Goal: Task Accomplishment & Management: Manage account settings

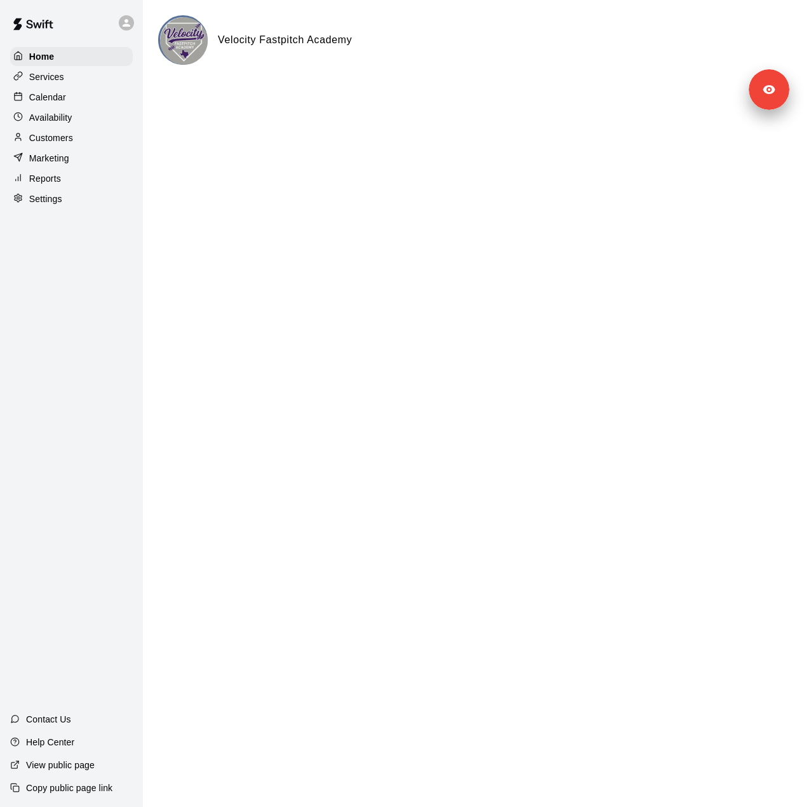
click at [80, 206] on div "Settings" at bounding box center [71, 198] width 123 height 19
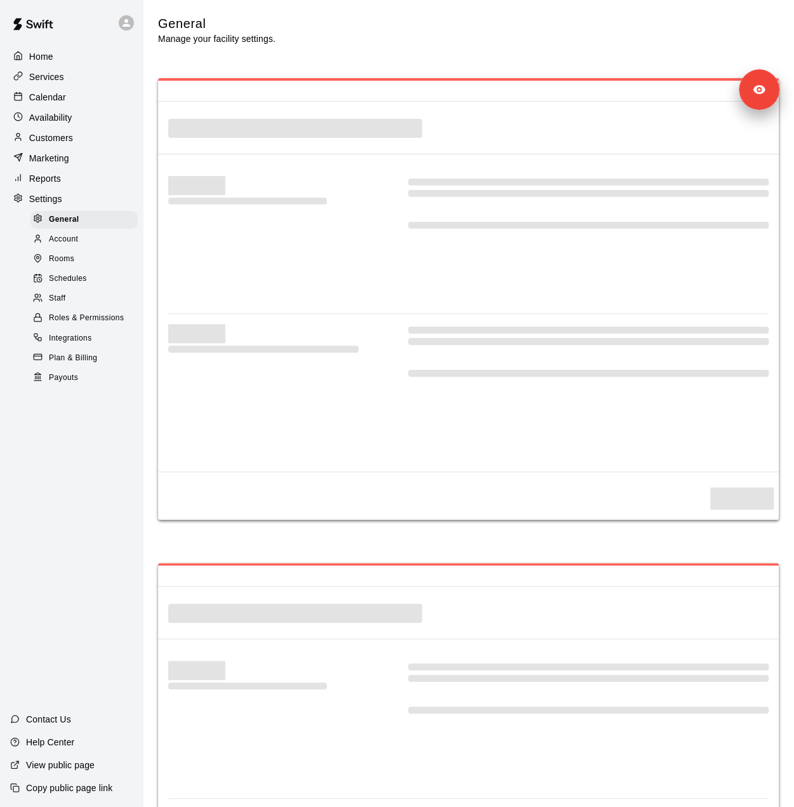
select select "**"
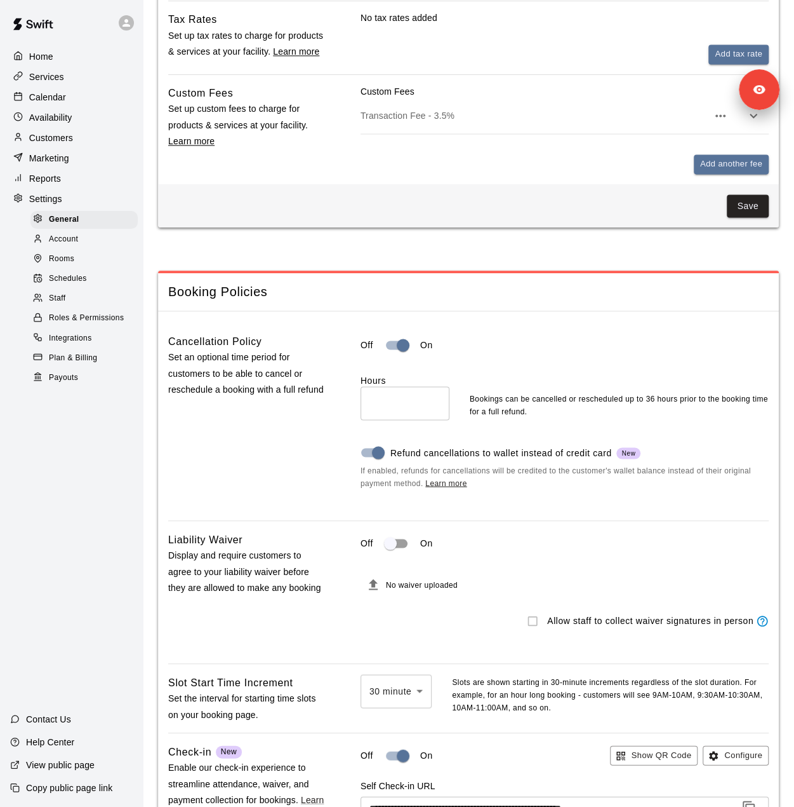
scroll to position [953, 0]
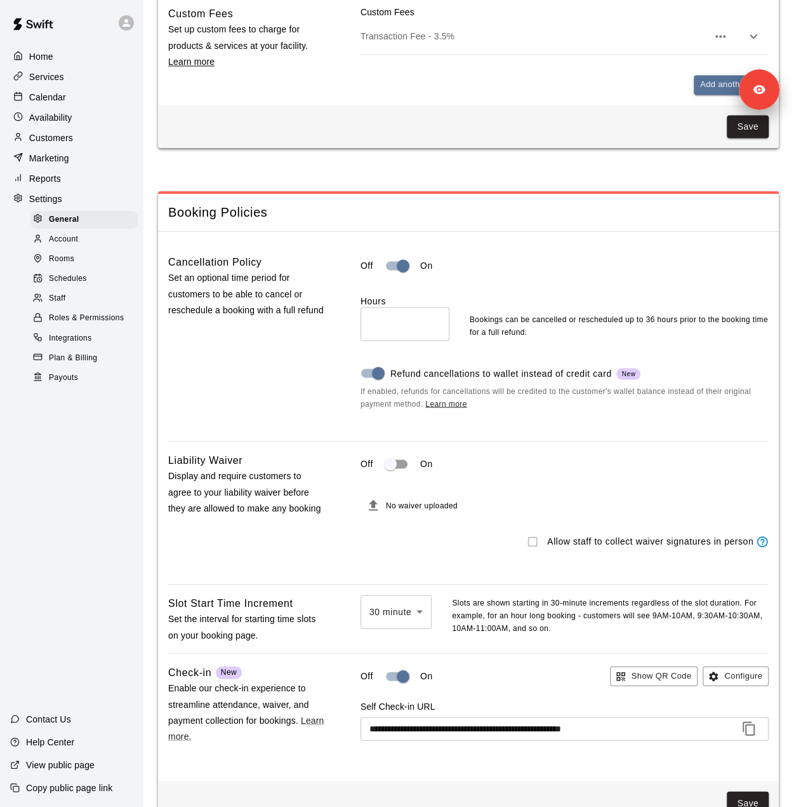
click at [55, 289] on link "Schedules" at bounding box center [86, 279] width 112 height 20
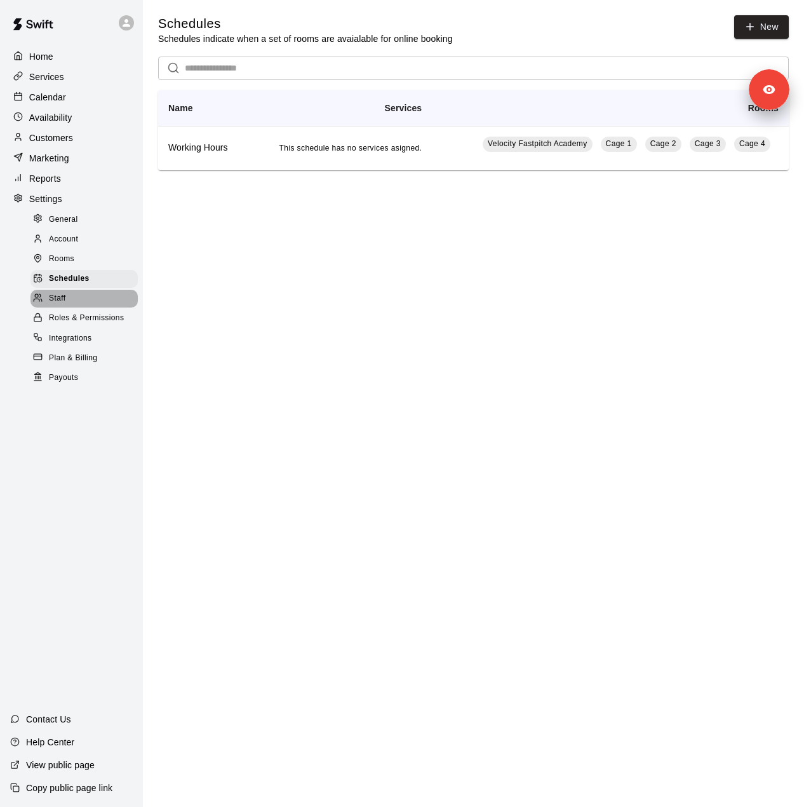
click at [53, 304] on span "Staff" at bounding box center [57, 298] width 17 height 13
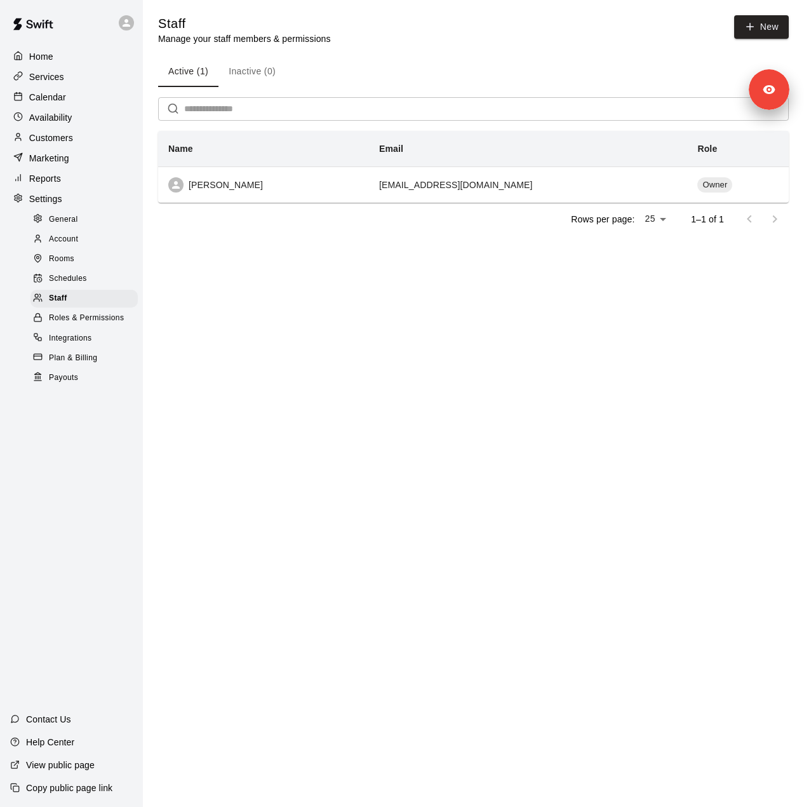
click at [86, 88] on div "Home Services Calendar Availability Customers Marketing Reports Settings Genera…" at bounding box center [71, 217] width 143 height 342
click at [76, 74] on div "Services" at bounding box center [71, 76] width 123 height 19
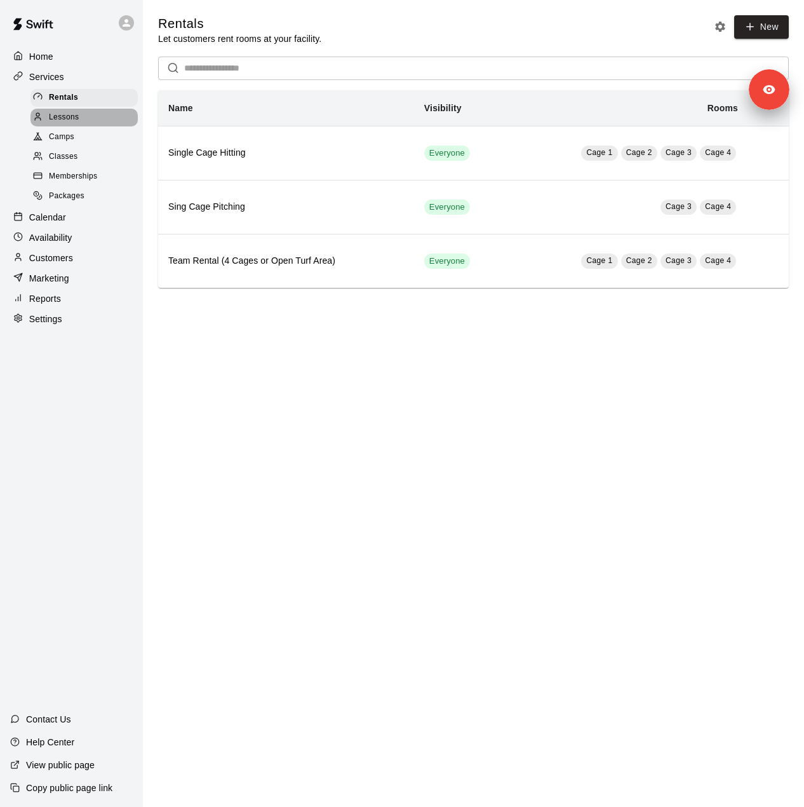
click at [71, 123] on span "Lessons" at bounding box center [64, 117] width 30 height 13
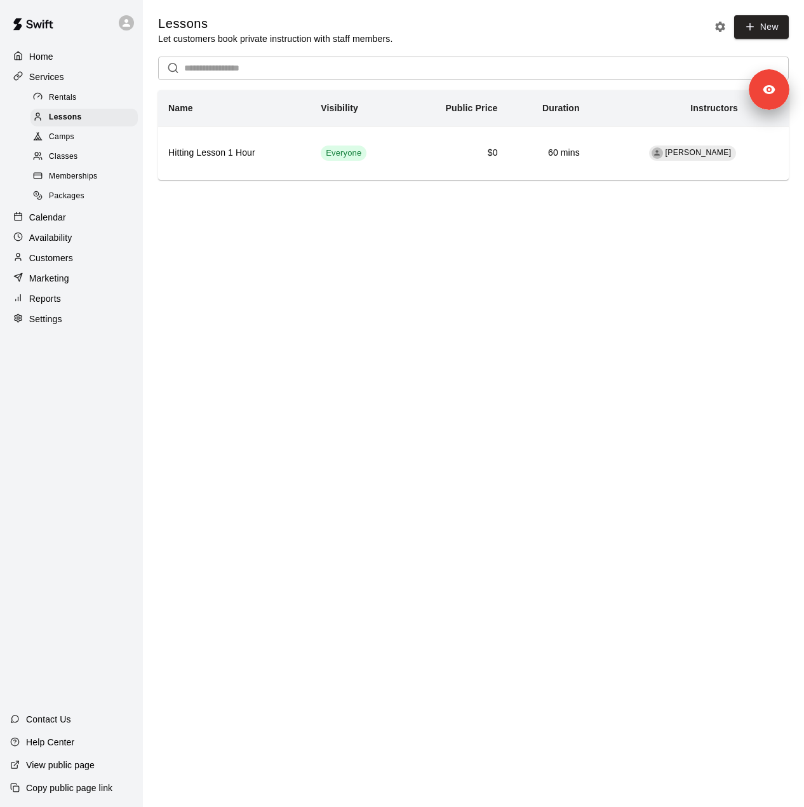
click at [70, 142] on span "Camps" at bounding box center [61, 137] width 25 height 13
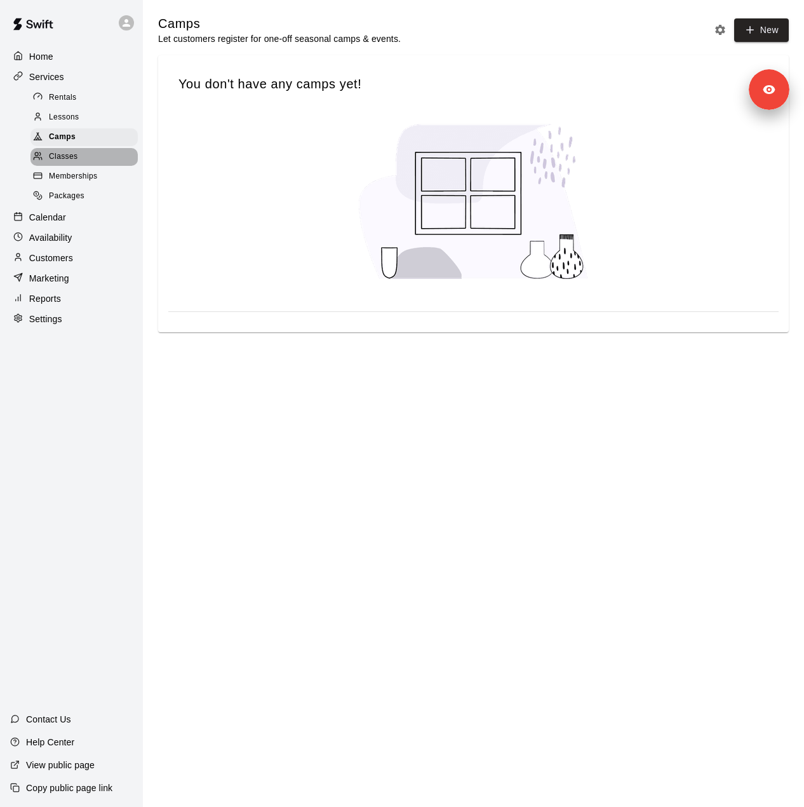
click at [67, 163] on span "Classes" at bounding box center [63, 157] width 29 height 13
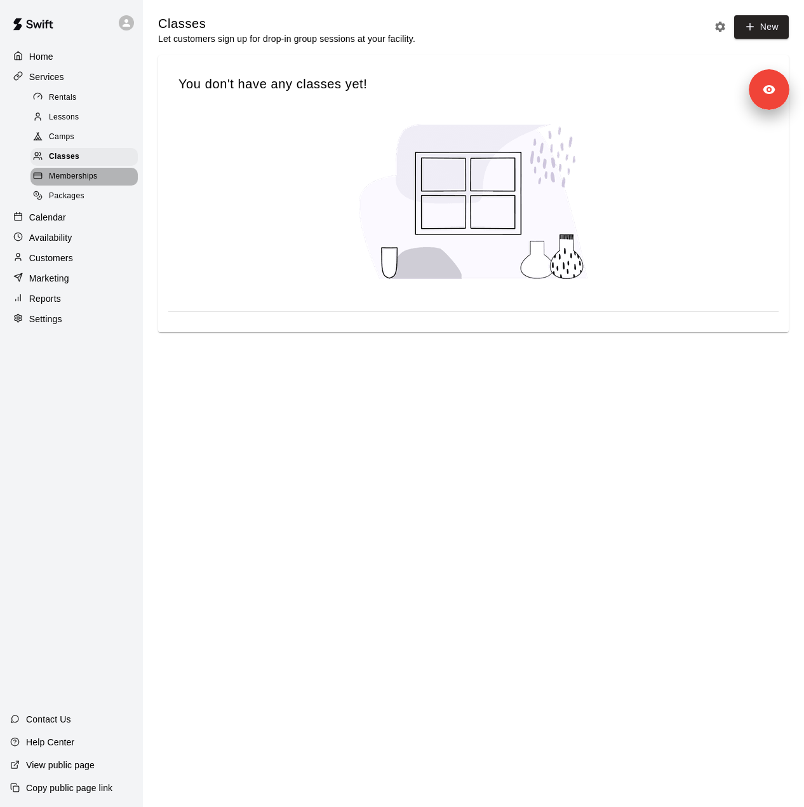
click at [62, 183] on span "Memberships" at bounding box center [73, 176] width 48 height 13
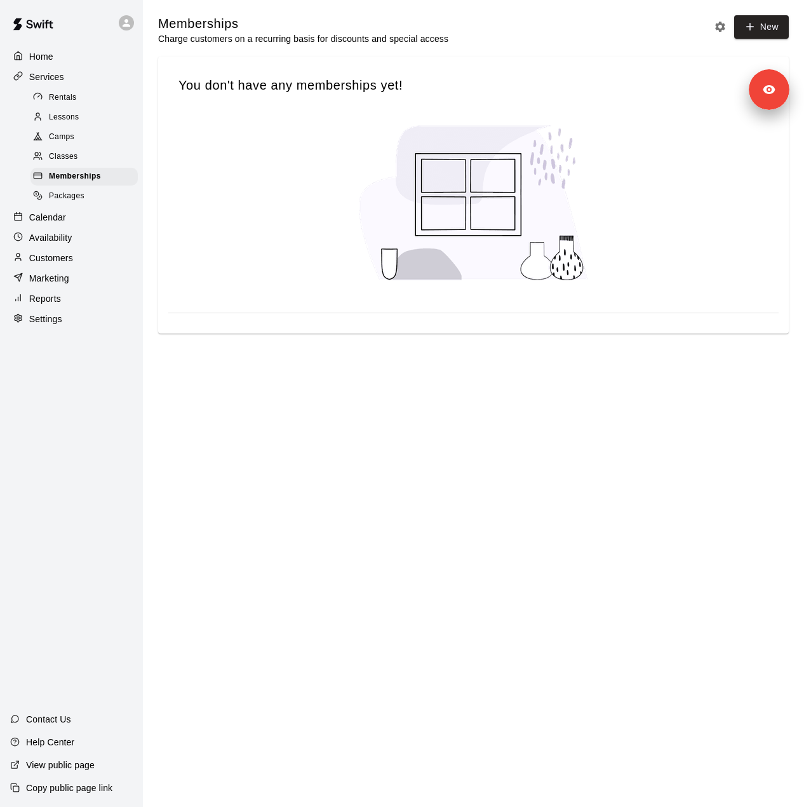
click at [77, 203] on span "Packages" at bounding box center [67, 196] width 36 height 13
click at [55, 264] on p "Customers" at bounding box center [51, 257] width 44 height 13
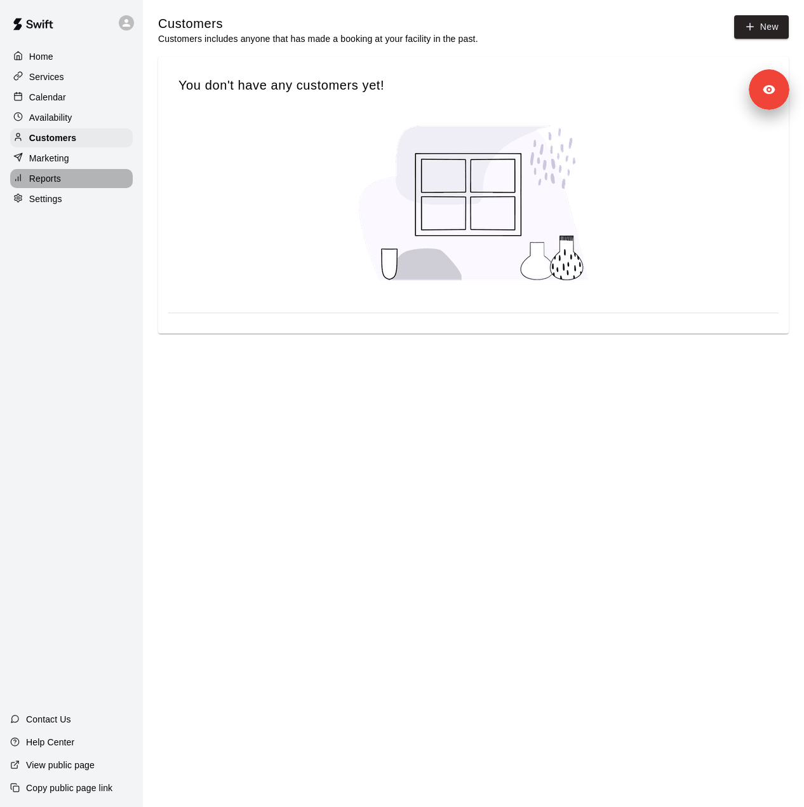
click at [61, 177] on div "Reports" at bounding box center [71, 178] width 123 height 19
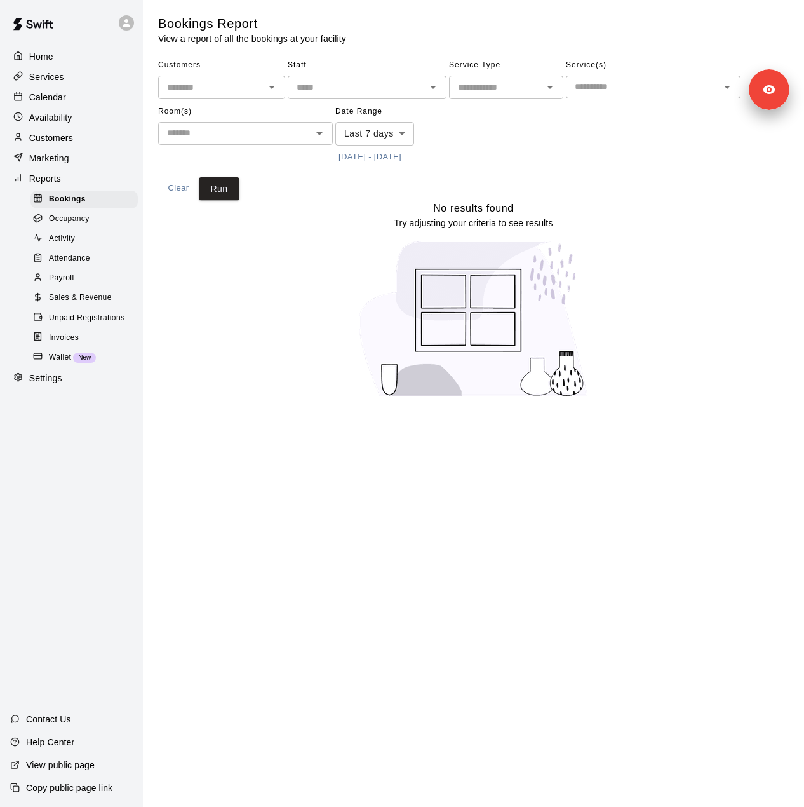
click at [63, 162] on p "Marketing" at bounding box center [49, 158] width 40 height 13
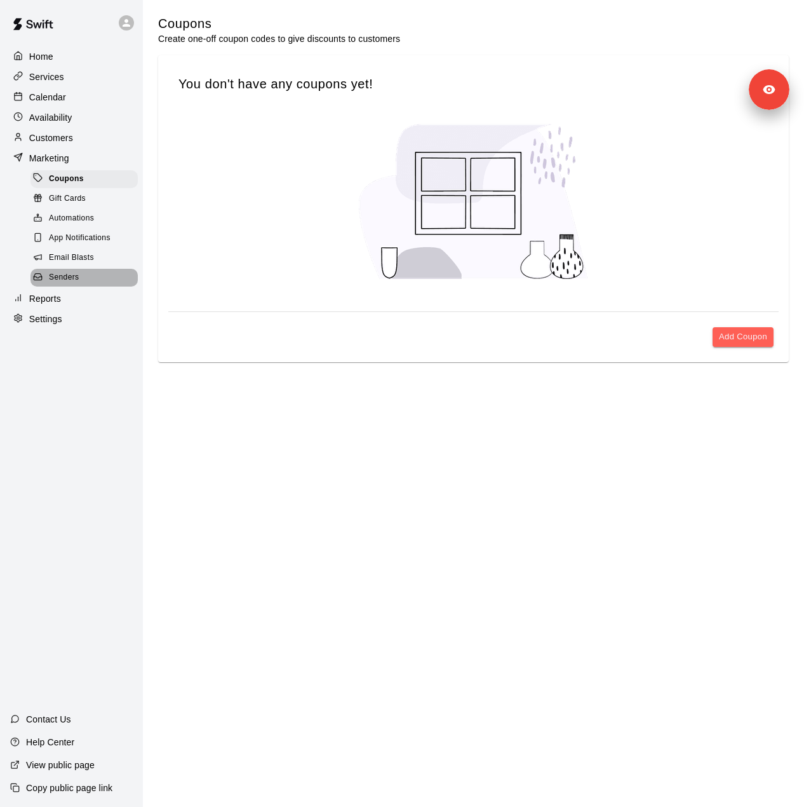
click at [72, 284] on span "Senders" at bounding box center [64, 277] width 30 height 13
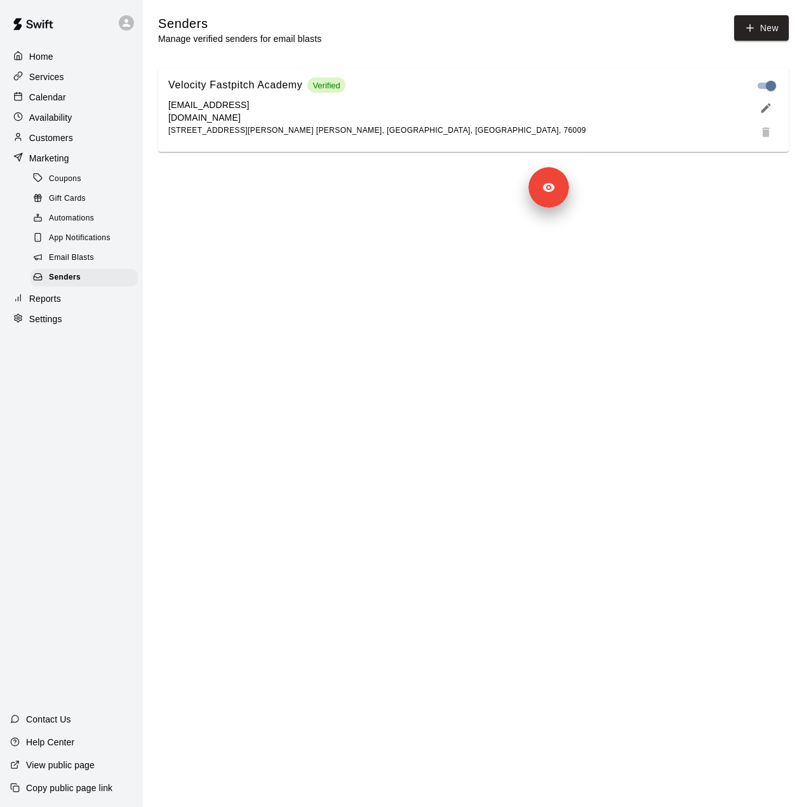
drag, startPoint x: 704, startPoint y: 102, endPoint x: 325, endPoint y: 279, distance: 417.7
click at [569, 199] on div "Signed in as Ryan Ketchum Sign out" at bounding box center [581, 188] width 25 height 22
click at [58, 305] on p "Reports" at bounding box center [45, 298] width 32 height 13
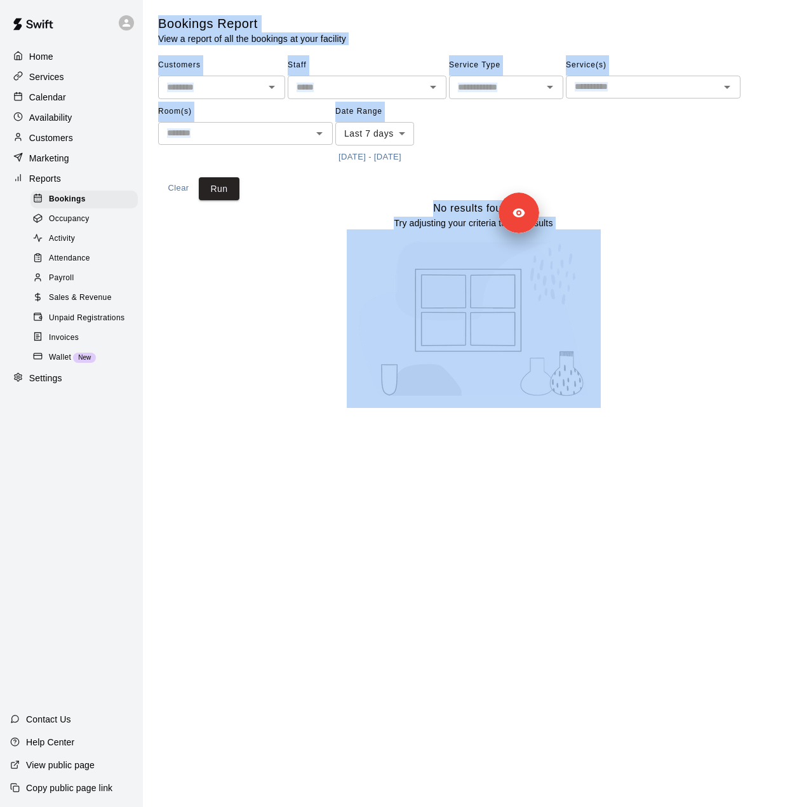
click at [211, 266] on div "No results found Try adjusting your criteria to see results" at bounding box center [473, 304] width 631 height 208
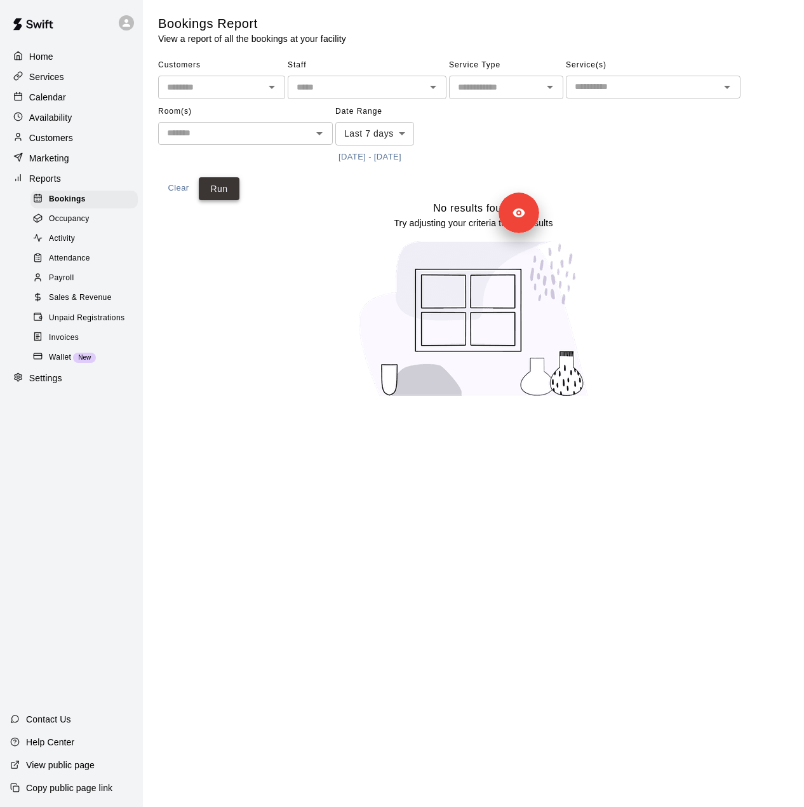
click at [216, 196] on button "Run" at bounding box center [219, 188] width 41 height 23
click at [72, 304] on span "Sales & Revenue" at bounding box center [80, 298] width 63 height 13
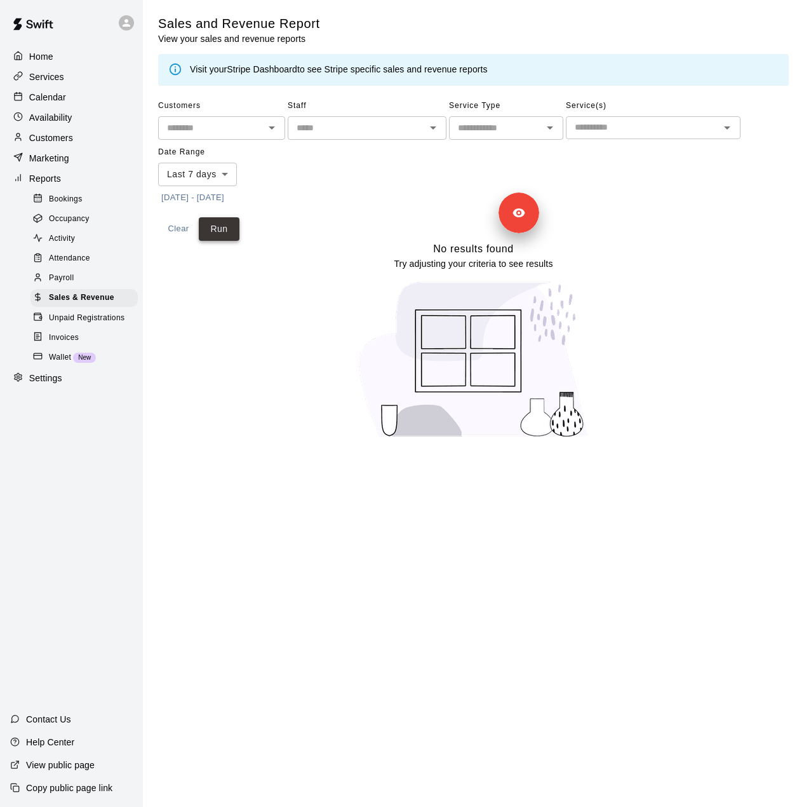
click at [224, 225] on button "Run" at bounding box center [219, 228] width 41 height 23
click at [57, 384] on p "Settings" at bounding box center [45, 378] width 33 height 13
select select "**"
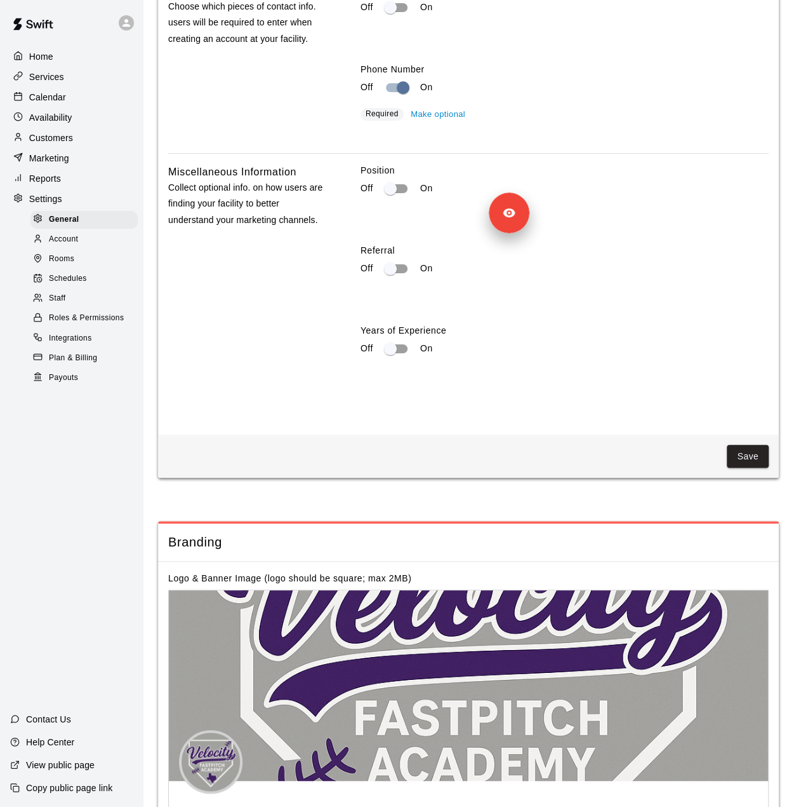
scroll to position [2393, 0]
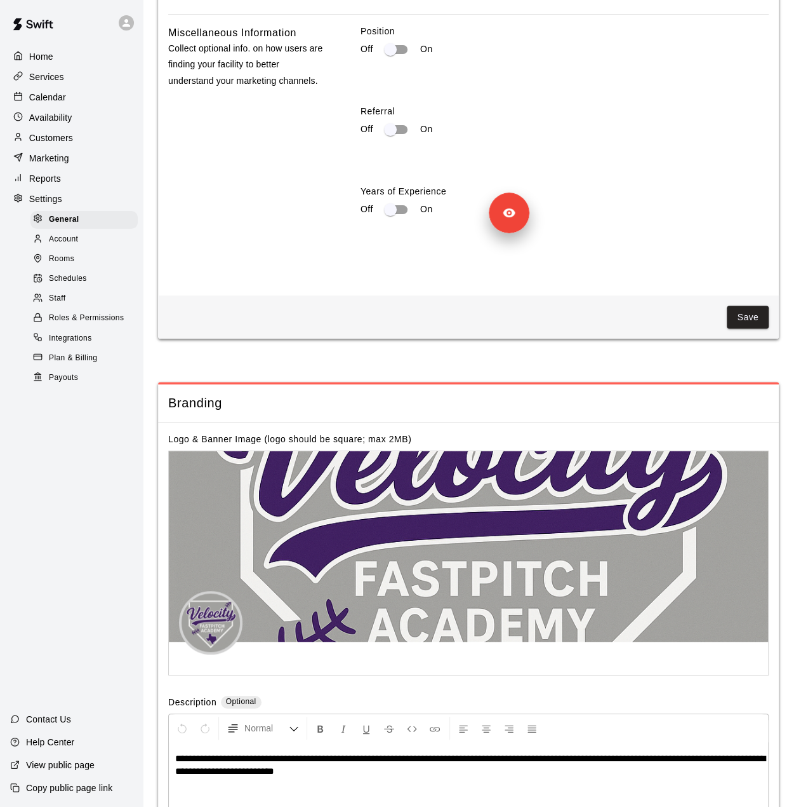
click at [69, 246] on span "Account" at bounding box center [63, 239] width 29 height 13
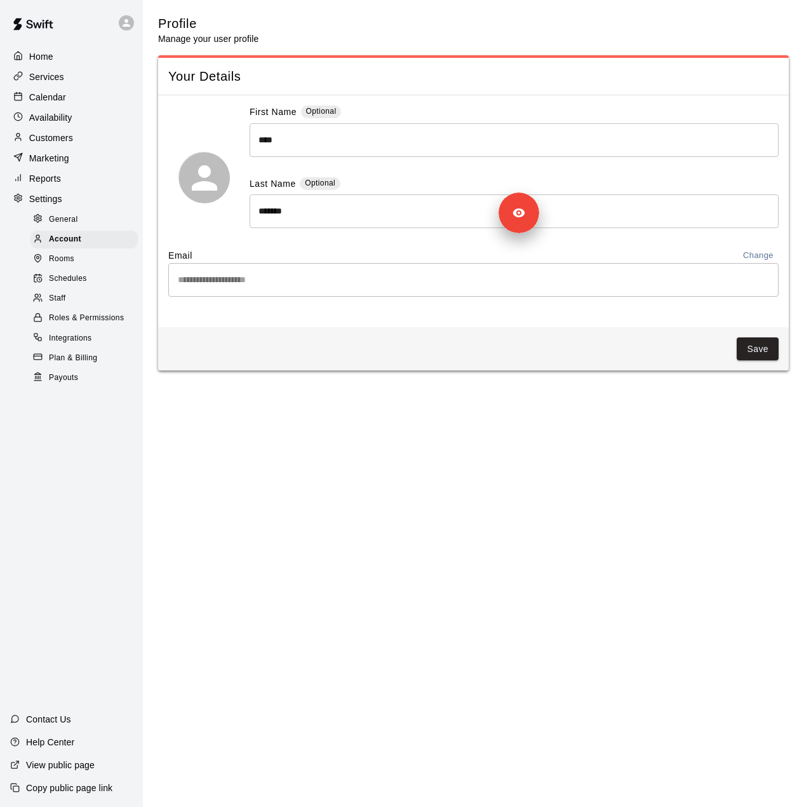
click at [126, 283] on div "**********" at bounding box center [402, 192] width 804 height 385
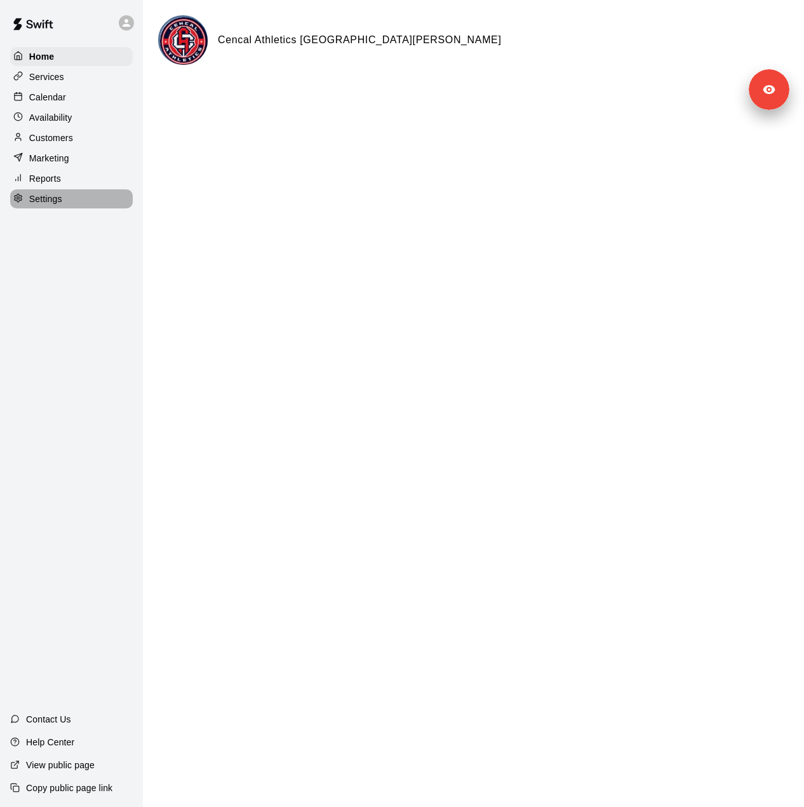
click at [88, 204] on div "Settings" at bounding box center [71, 198] width 123 height 19
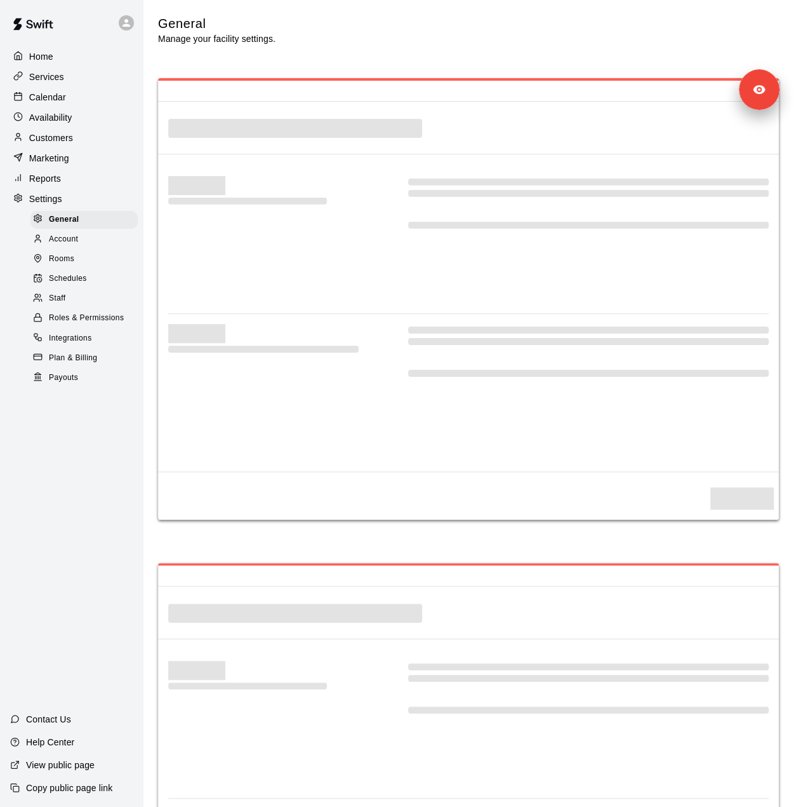
select select "**"
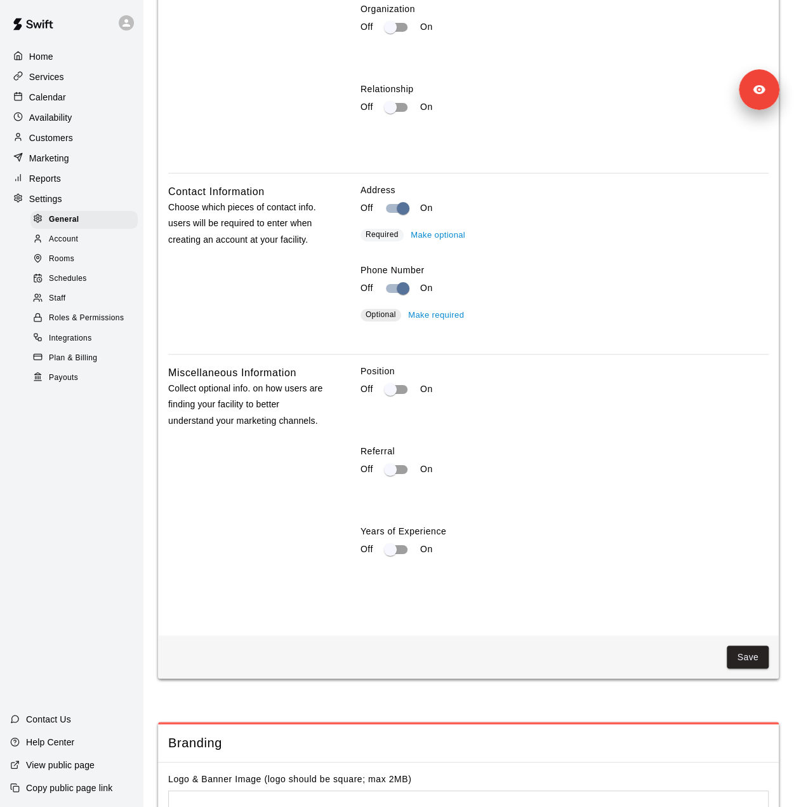
scroll to position [1912, 0]
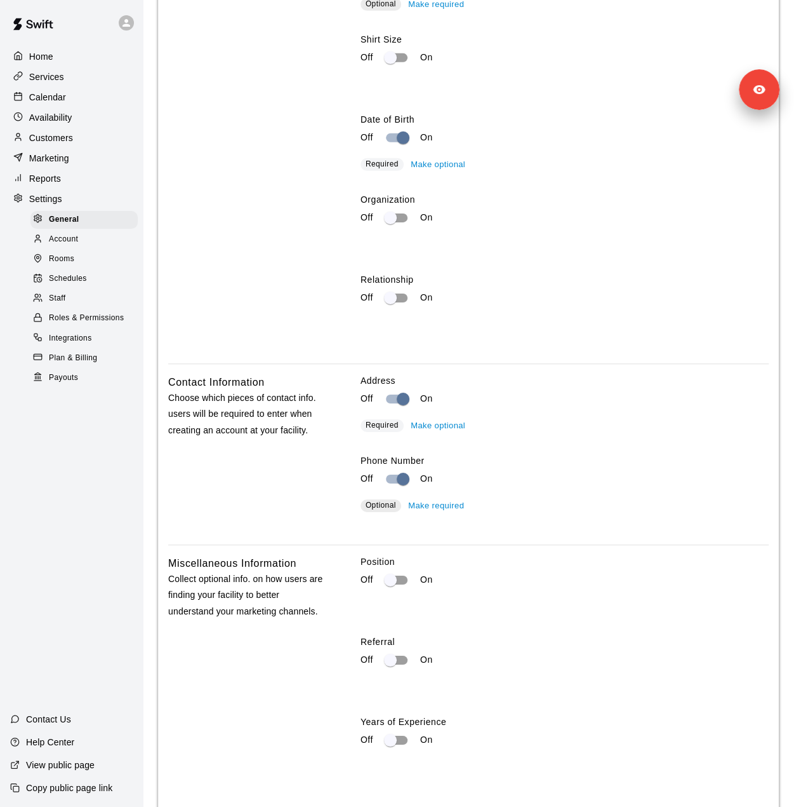
click at [56, 305] on span "Staff" at bounding box center [57, 298] width 17 height 13
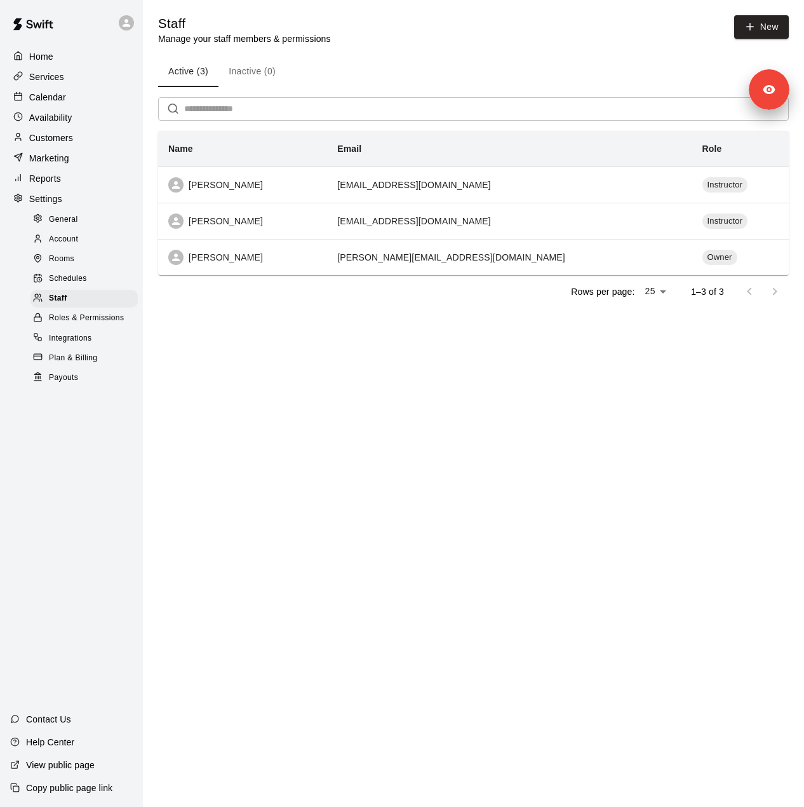
click at [52, 80] on p "Services" at bounding box center [46, 76] width 35 height 13
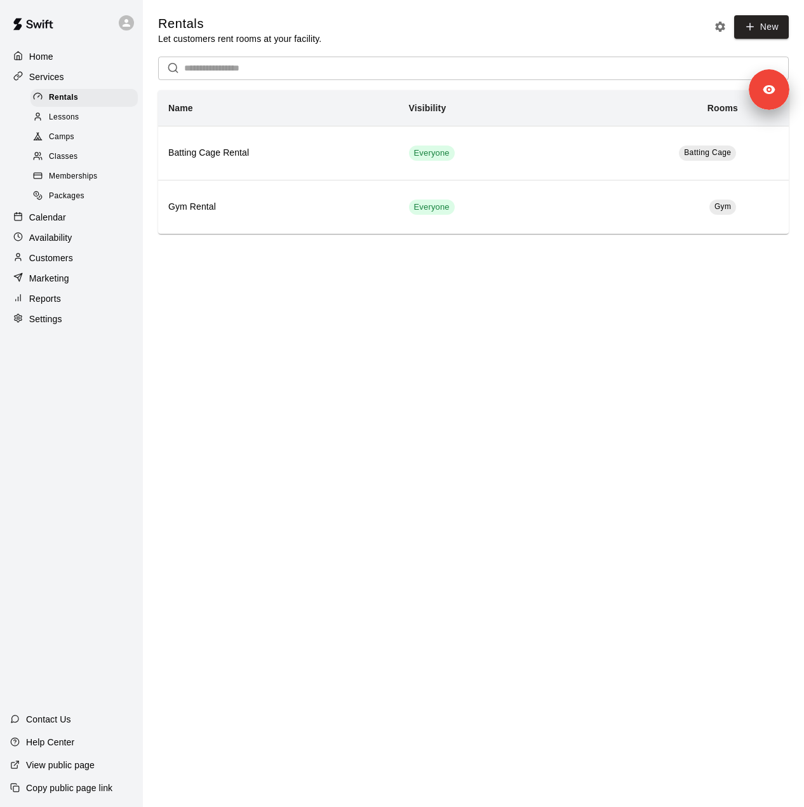
click at [76, 183] on span "Memberships" at bounding box center [73, 176] width 48 height 13
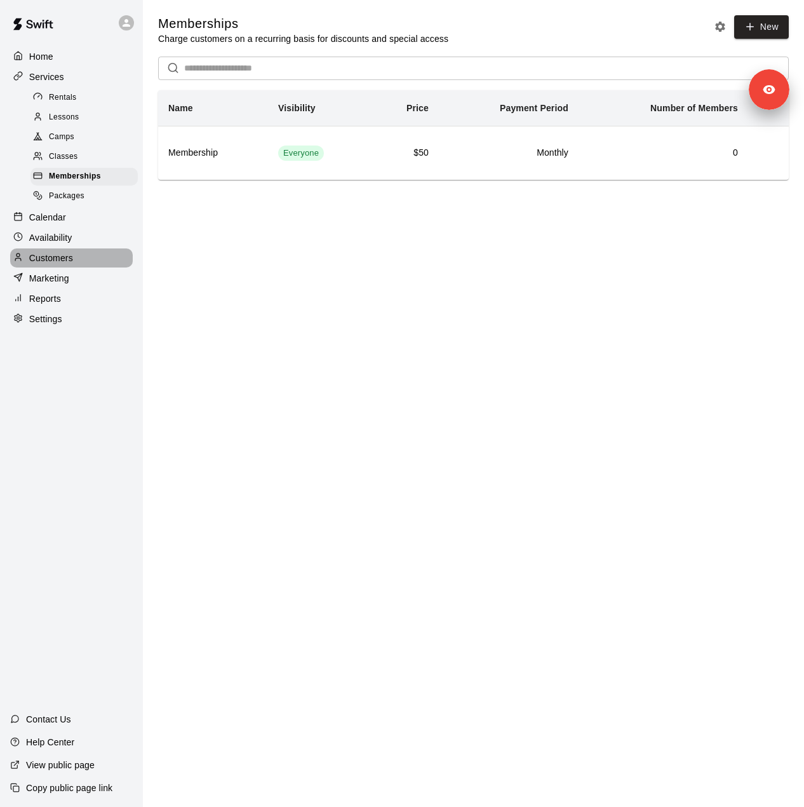
click at [64, 264] on p "Customers" at bounding box center [51, 257] width 44 height 13
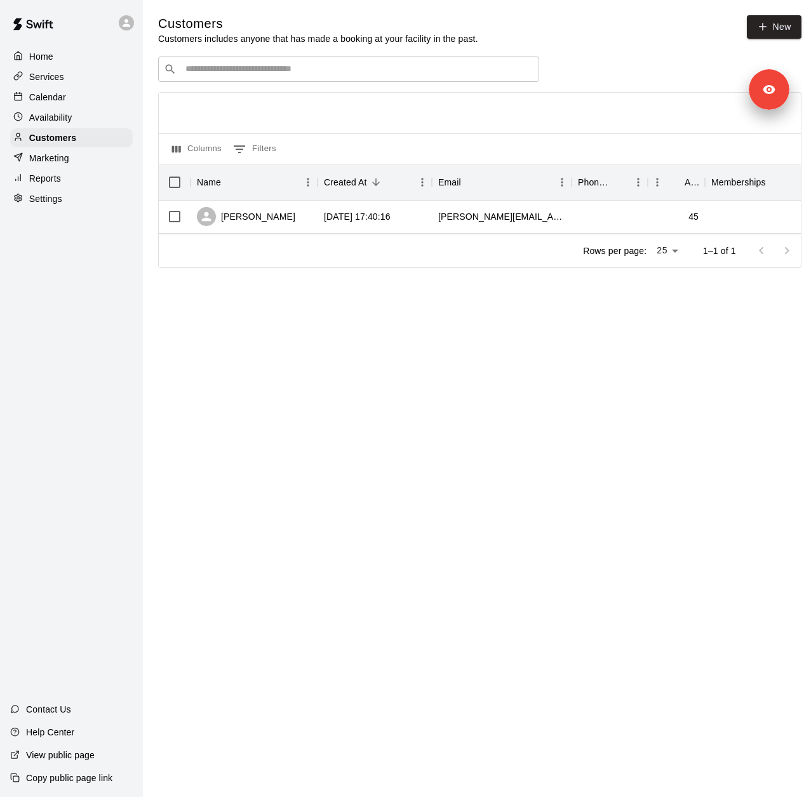
click at [45, 200] on p "Settings" at bounding box center [45, 198] width 33 height 13
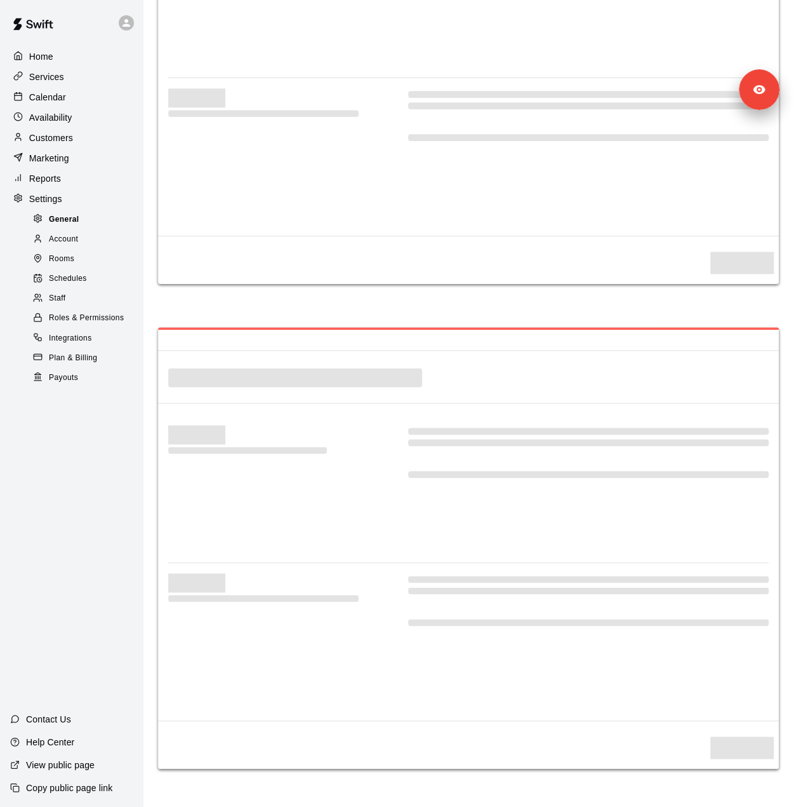
select select "**"
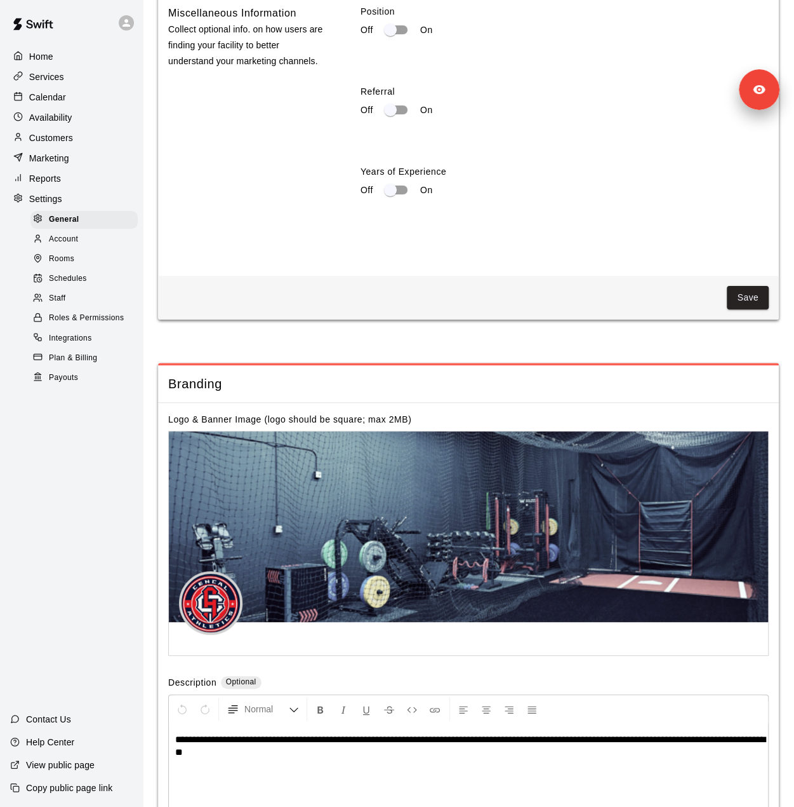
scroll to position [2462, 0]
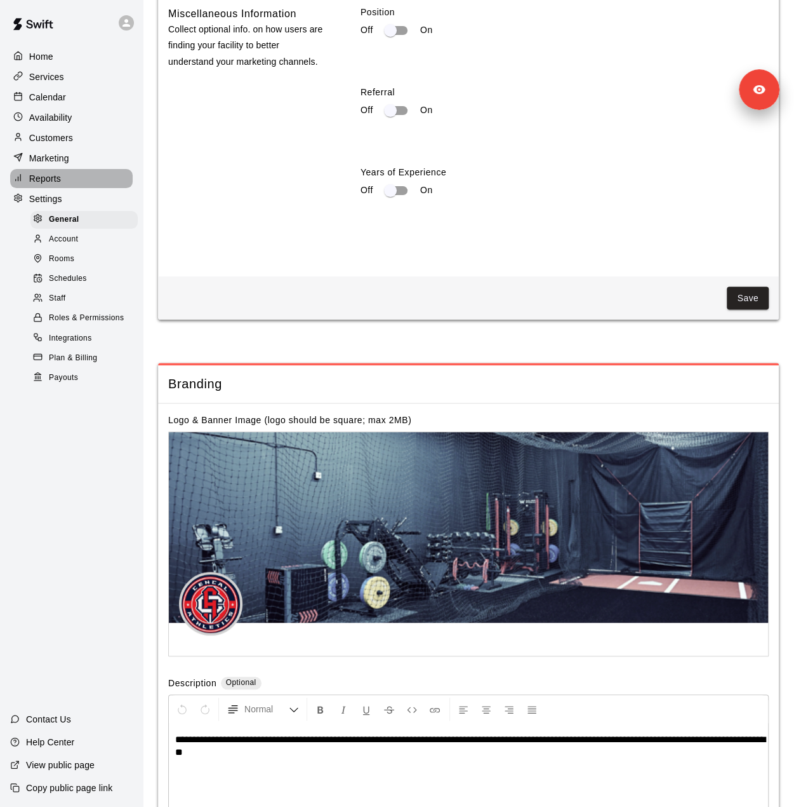
click at [57, 185] on p "Reports" at bounding box center [45, 178] width 32 height 13
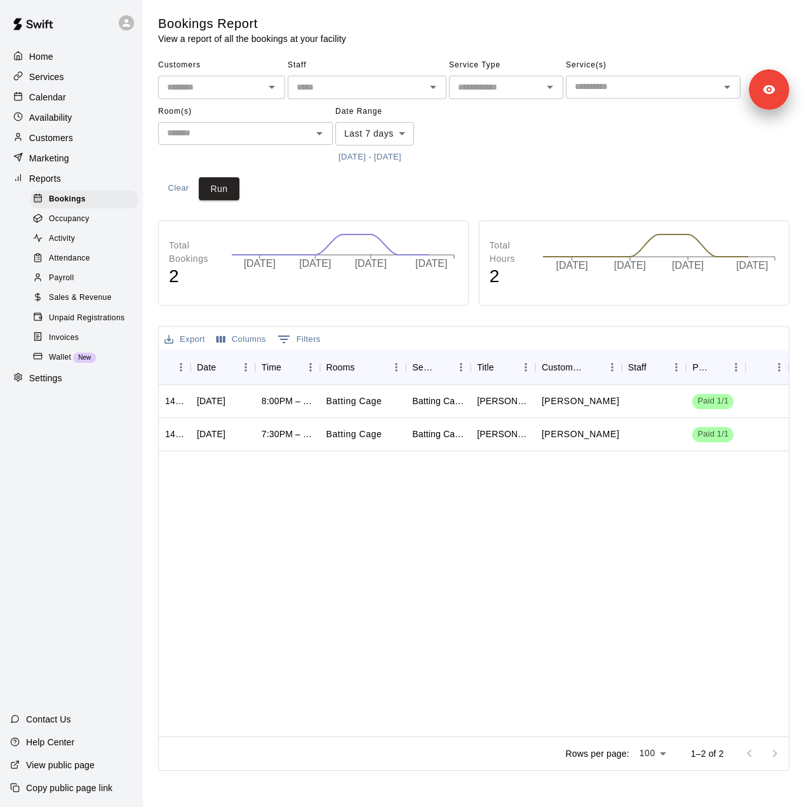
click at [62, 164] on p "Marketing" at bounding box center [49, 158] width 40 height 13
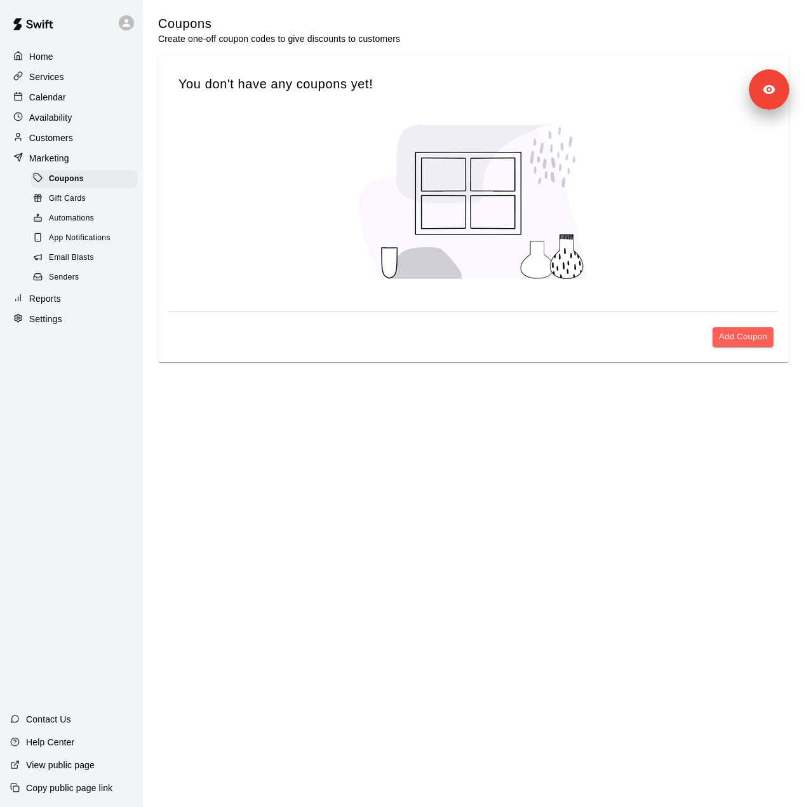
click at [67, 284] on span "Senders" at bounding box center [64, 277] width 30 height 13
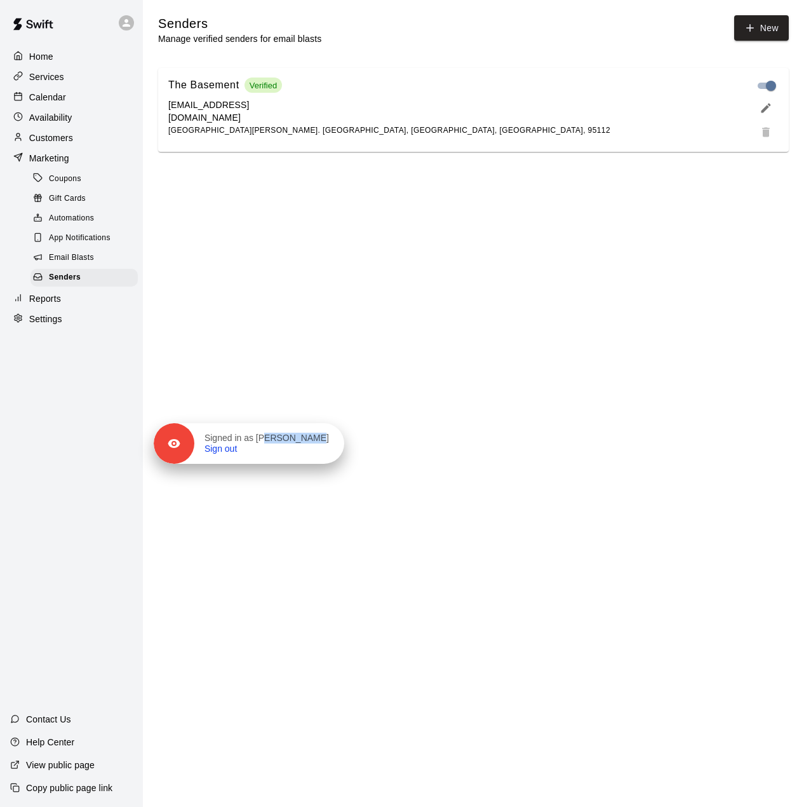
drag, startPoint x: 763, startPoint y: 93, endPoint x: 286, endPoint y: 482, distance: 615.7
click at [286, 455] on div "Signed in as [PERSON_NAME] Sign out" at bounding box center [269, 443] width 150 height 22
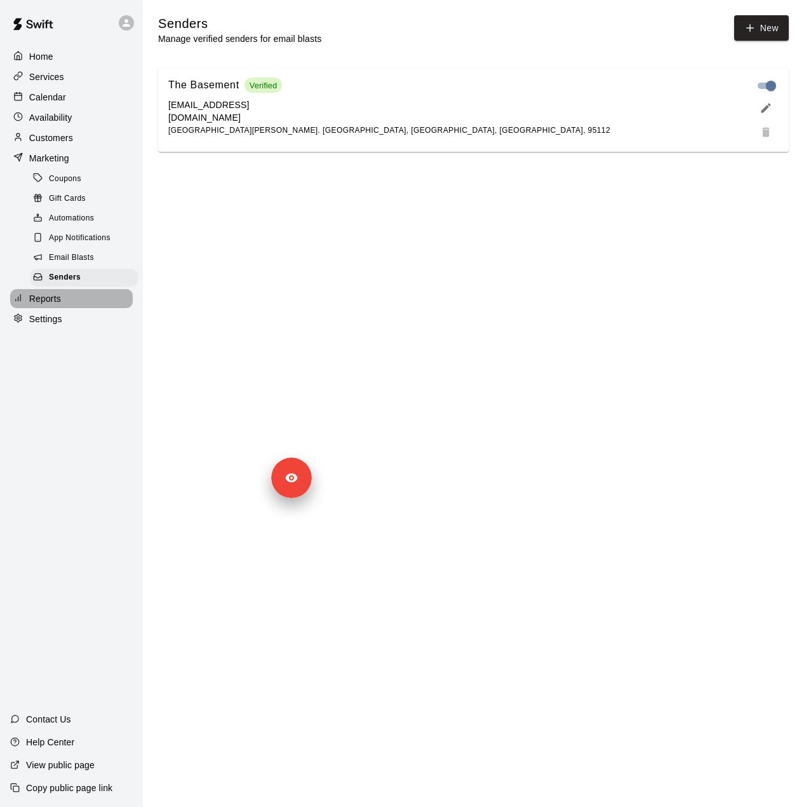
click at [41, 305] on p "Reports" at bounding box center [45, 298] width 32 height 13
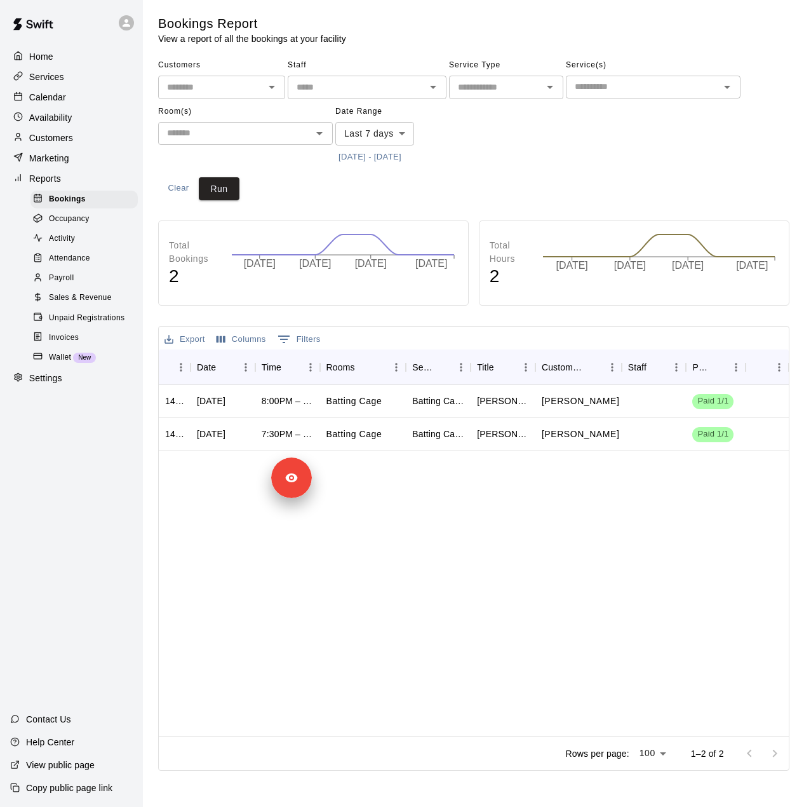
click at [382, 135] on body "Home Services Calendar Availability Customers Marketing Reports Bookings Occupa…" at bounding box center [402, 387] width 804 height 775
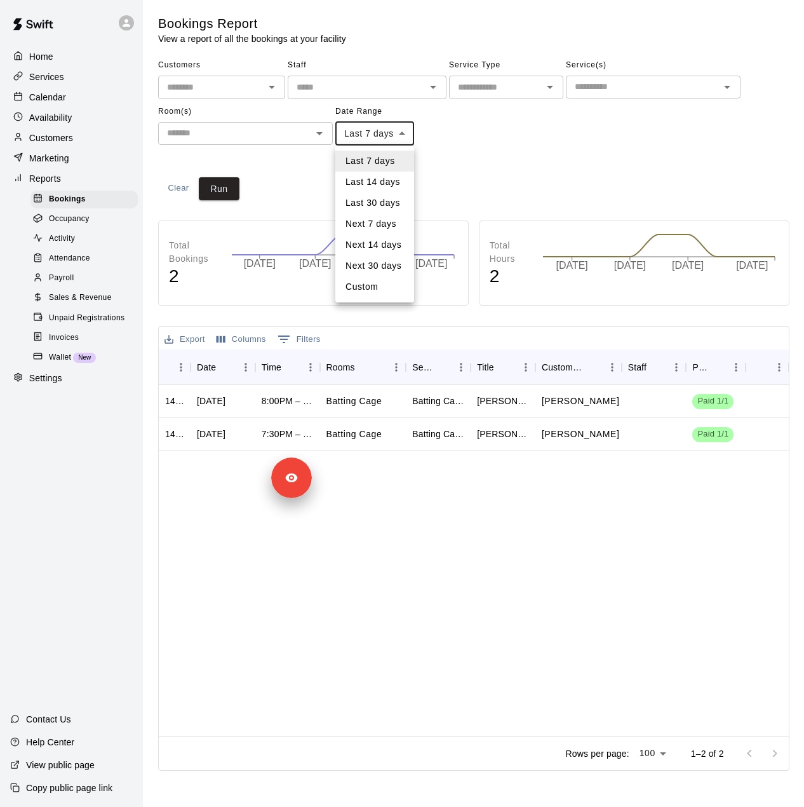
click at [380, 185] on li "Last 14 days" at bounding box center [374, 181] width 79 height 21
type input "******"
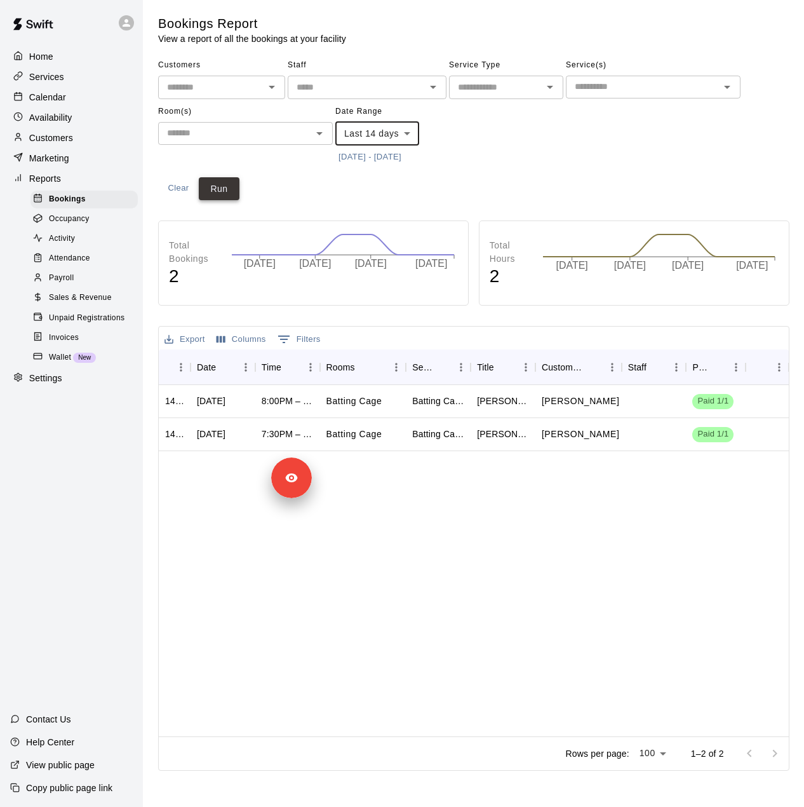
click at [228, 187] on button "Run" at bounding box center [219, 188] width 41 height 23
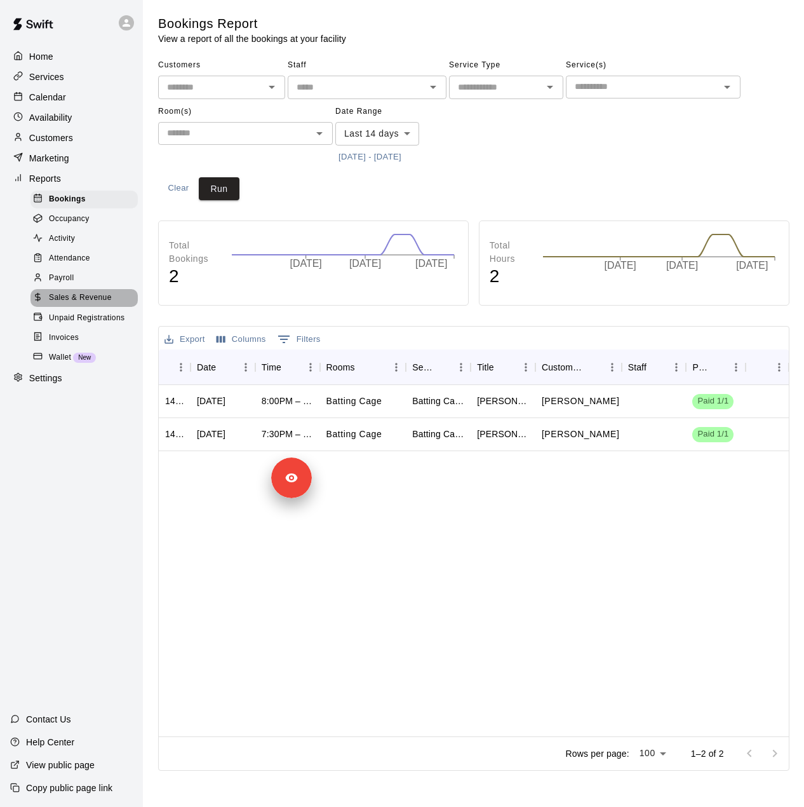
click at [83, 304] on span "Sales & Revenue" at bounding box center [80, 298] width 63 height 13
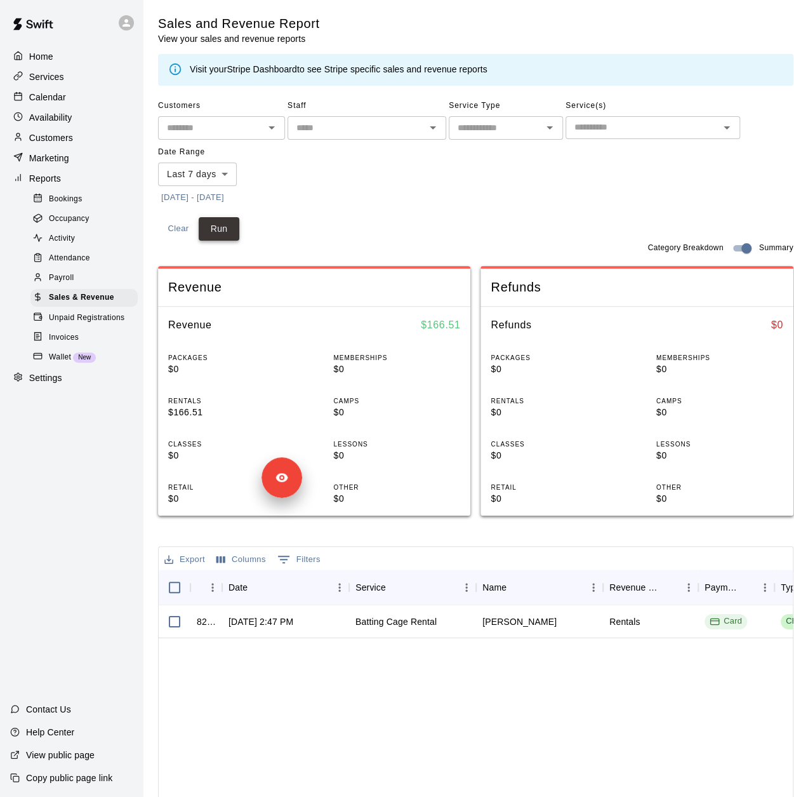
click at [225, 224] on button "Run" at bounding box center [219, 228] width 41 height 23
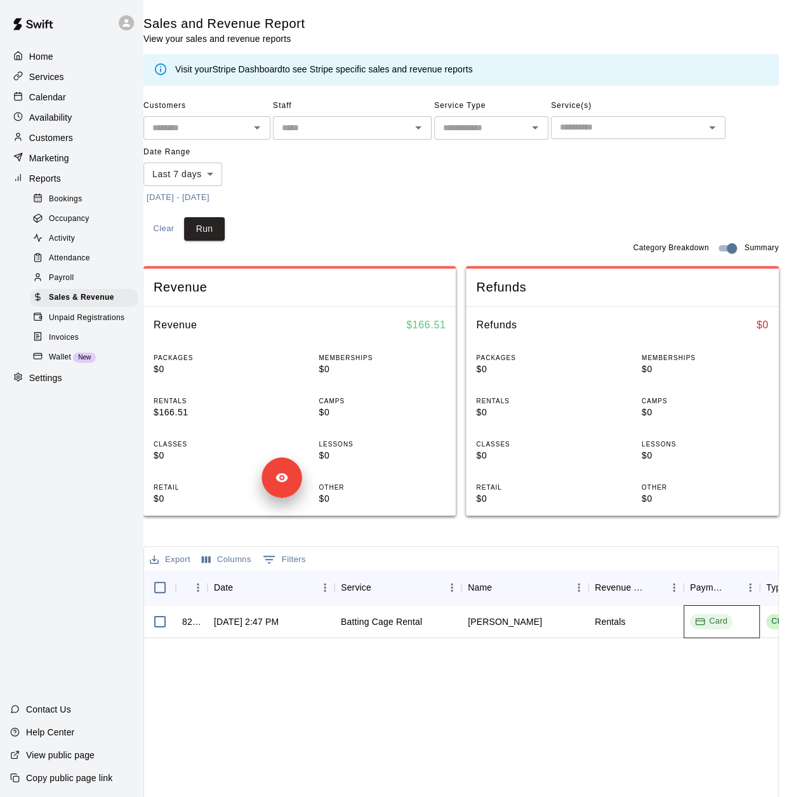
click at [700, 620] on div "Card" at bounding box center [711, 621] width 32 height 12
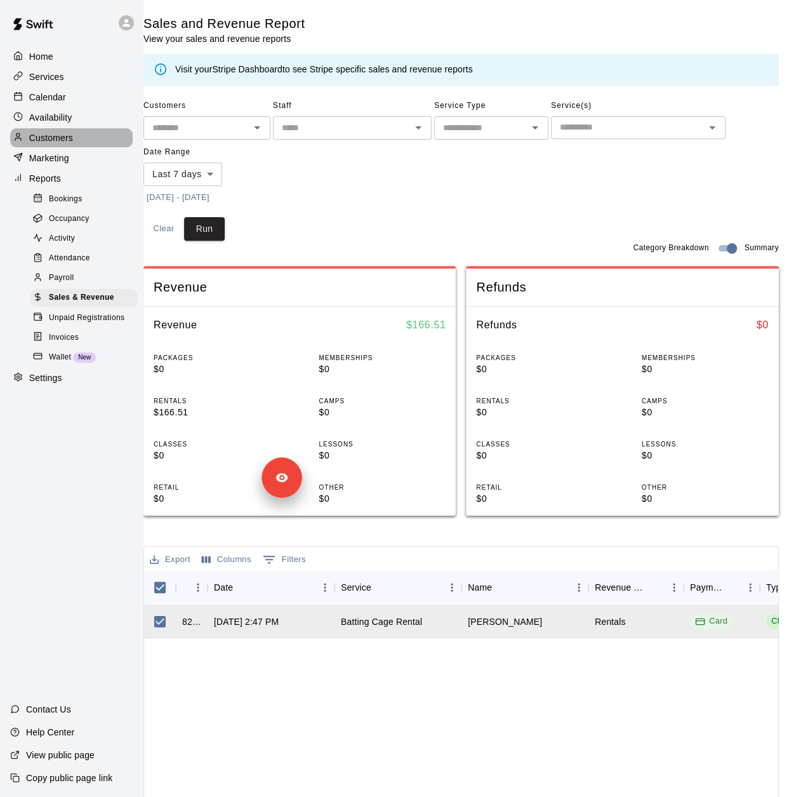
click at [38, 140] on p "Customers" at bounding box center [51, 137] width 44 height 13
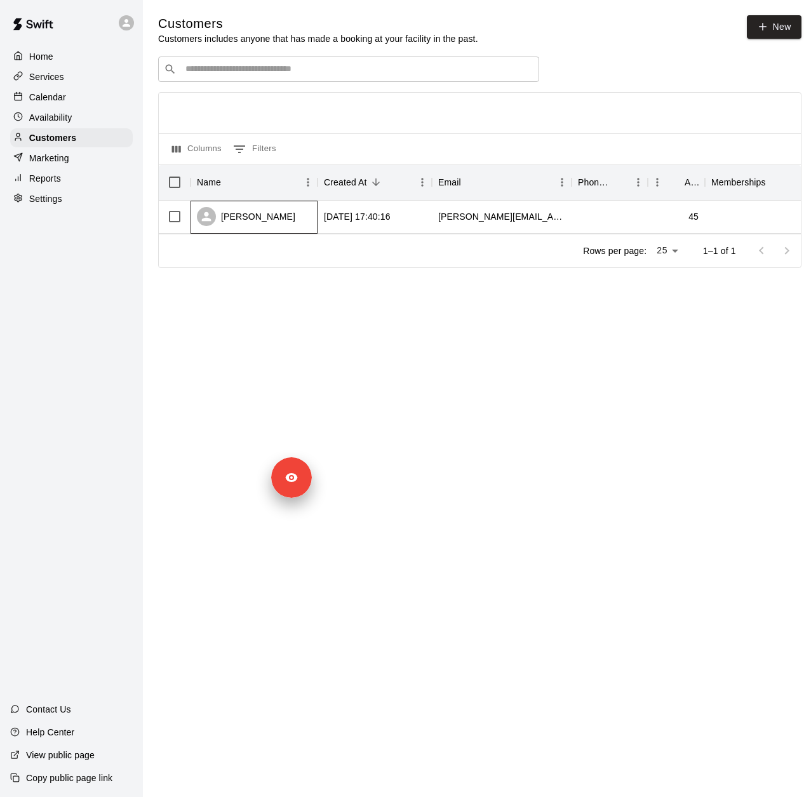
click at [267, 229] on div "[PERSON_NAME]" at bounding box center [254, 217] width 127 height 33
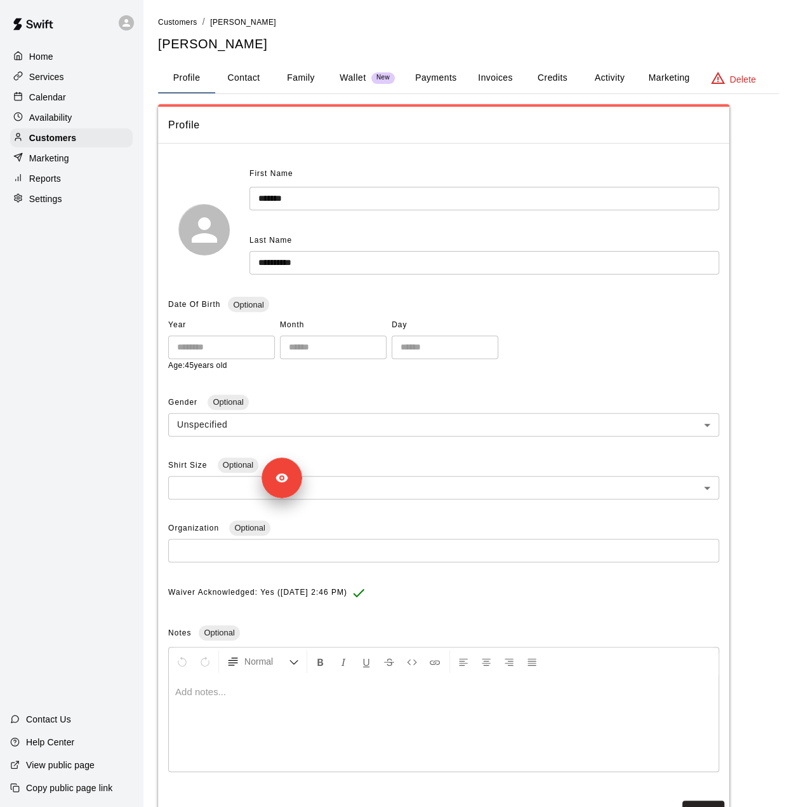
click at [440, 79] on button "Payments" at bounding box center [436, 78] width 62 height 30
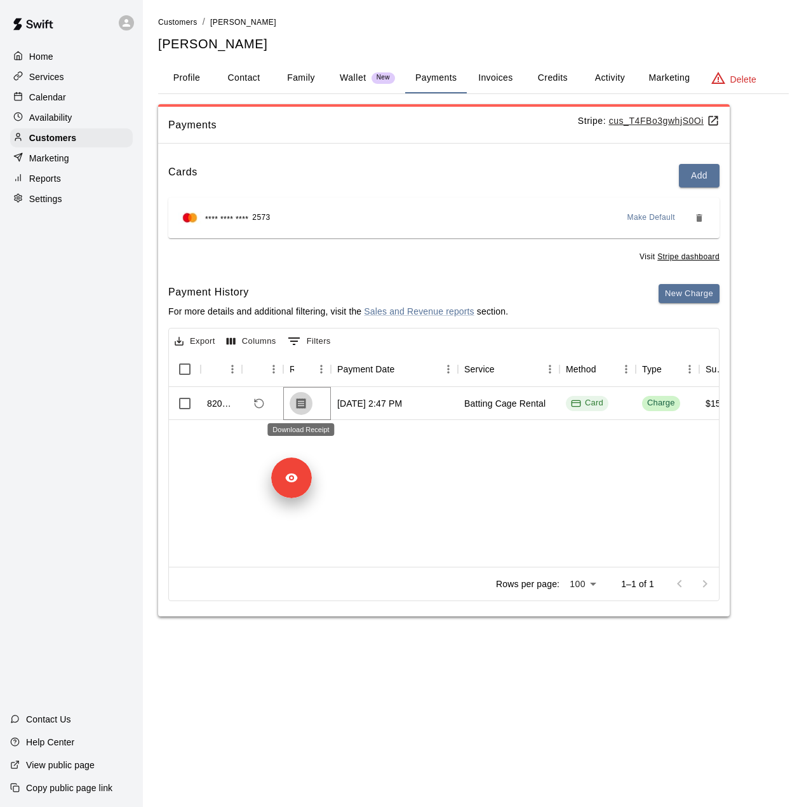
click at [301, 405] on icon "Download Receipt" at bounding box center [301, 403] width 13 height 13
